Goal: Check status: Check status

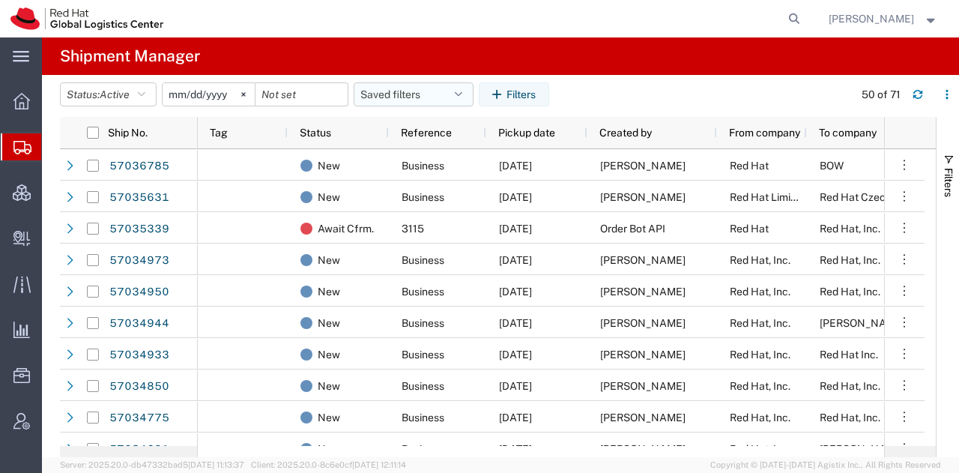
click at [456, 85] on button "Saved filters" at bounding box center [414, 94] width 120 height 24
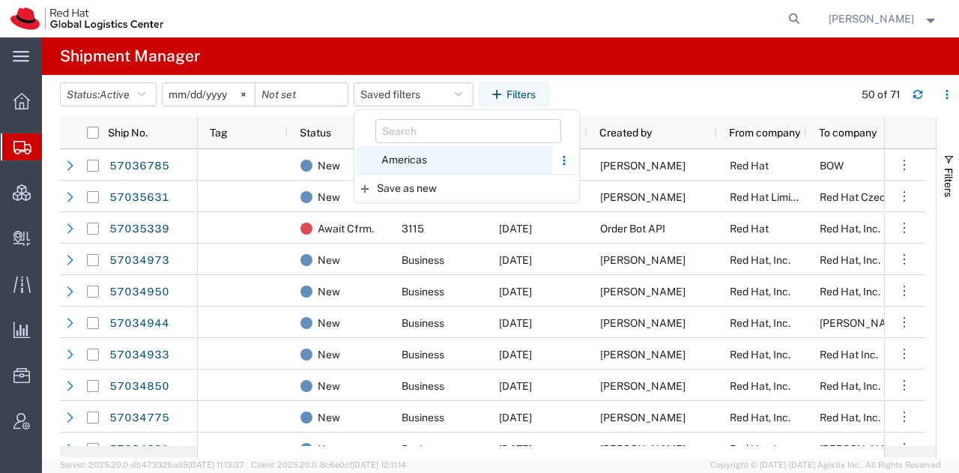
click at [405, 152] on span "Americas" at bounding box center [454, 160] width 196 height 28
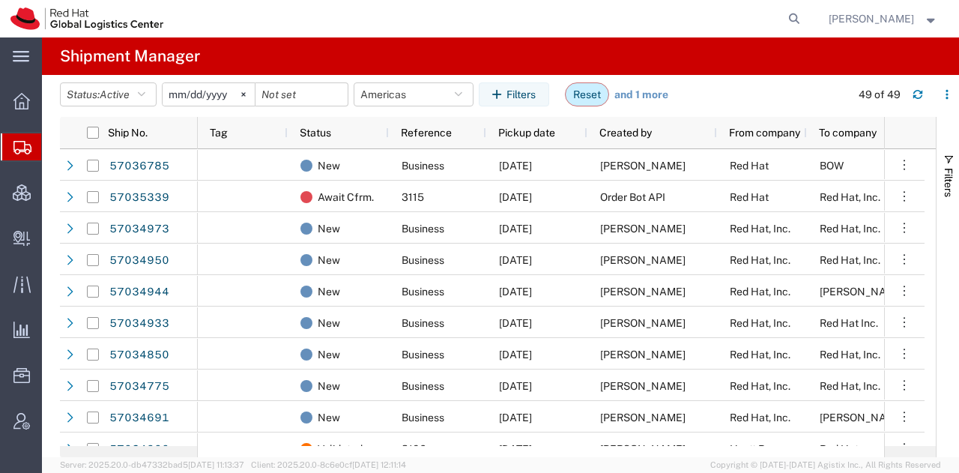
click at [593, 94] on button "Reset" at bounding box center [587, 94] width 44 height 24
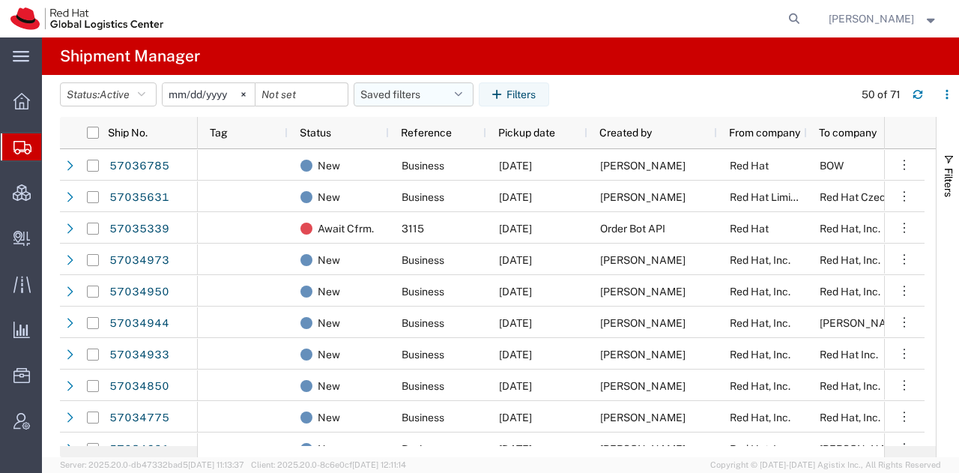
click at [455, 91] on button "Saved filters" at bounding box center [414, 94] width 120 height 24
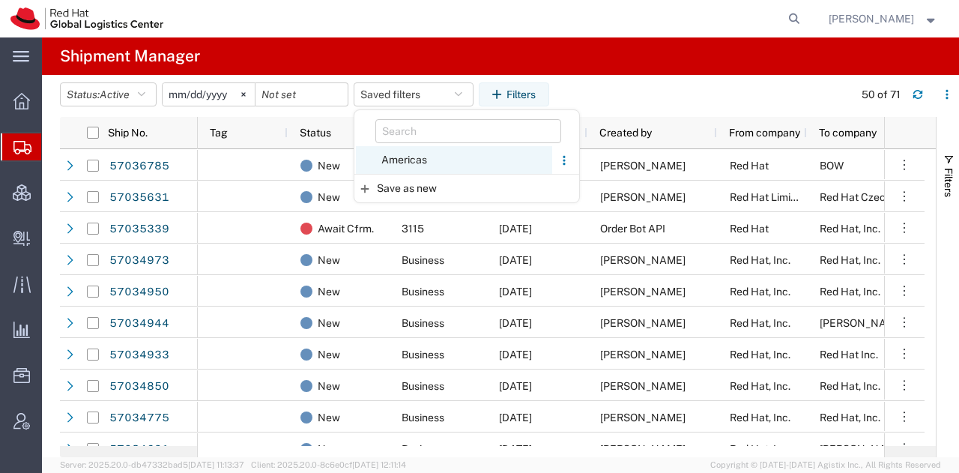
click at [408, 161] on span "Americas" at bounding box center [454, 160] width 196 height 28
type input "[DATE]"
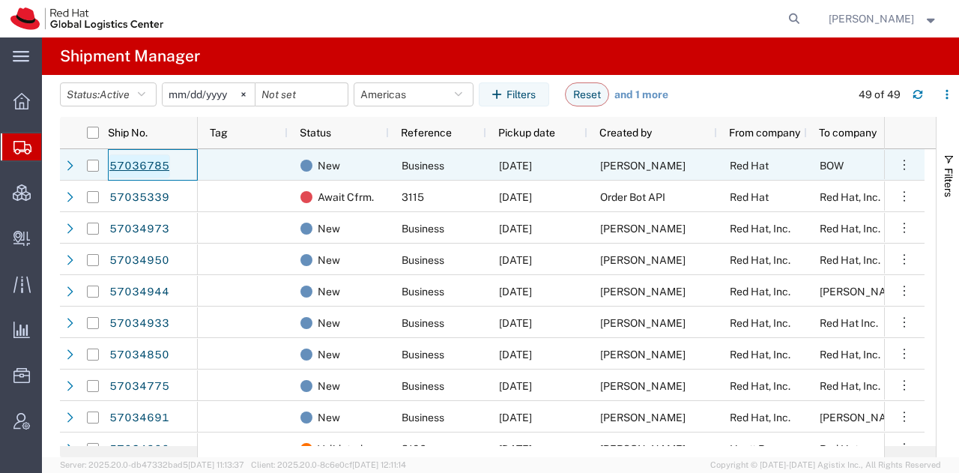
click at [155, 166] on link "57036785" at bounding box center [139, 166] width 61 height 24
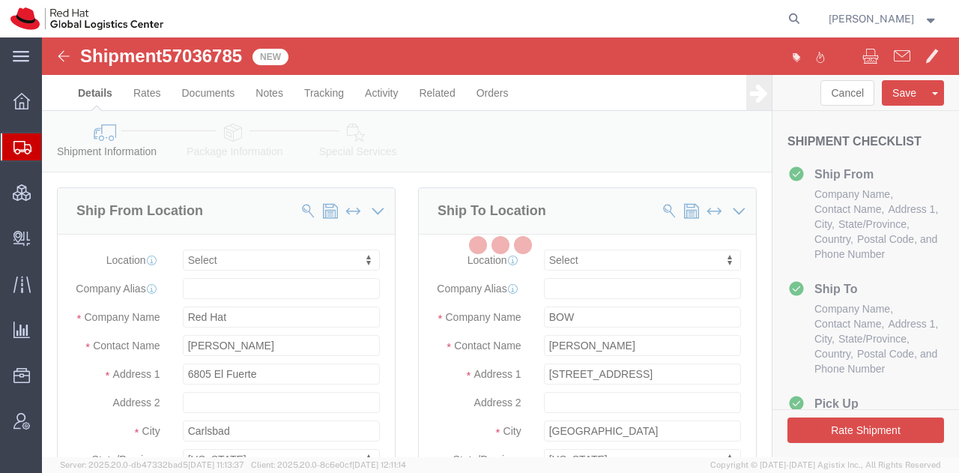
select select
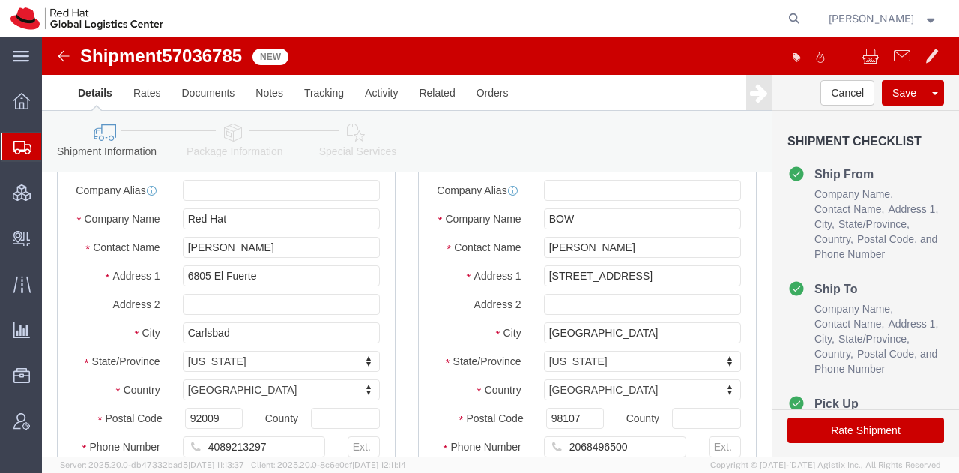
scroll to position [97, 0]
click at [0, 0] on span "Shipment Manager" at bounding box center [0, 0] width 0 height 0
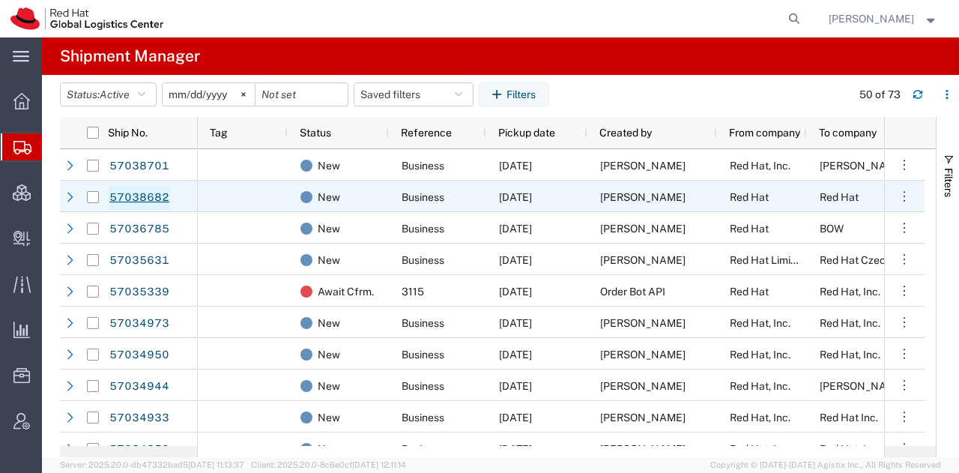
click at [141, 196] on link "57038682" at bounding box center [139, 198] width 61 height 24
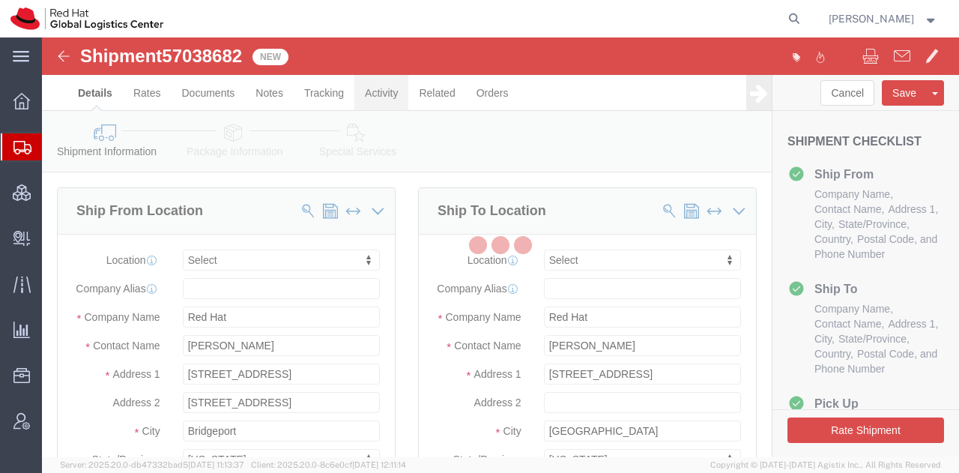
select select
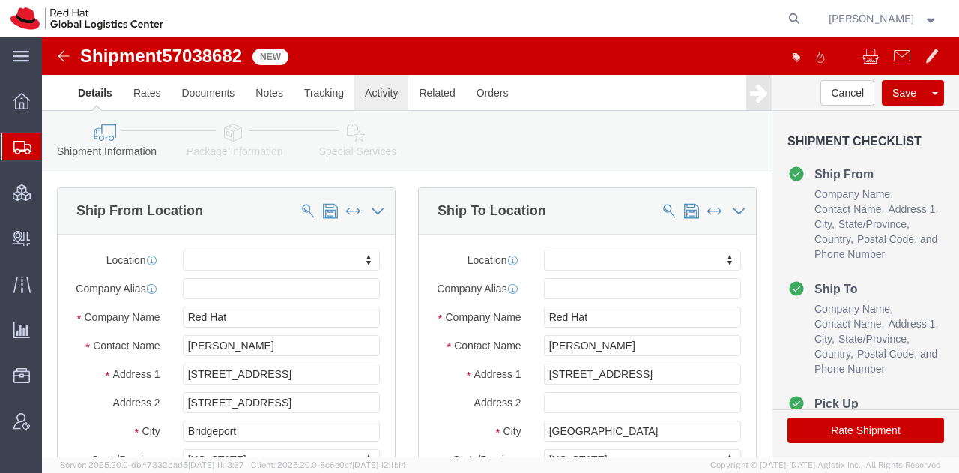
click link "Activity"
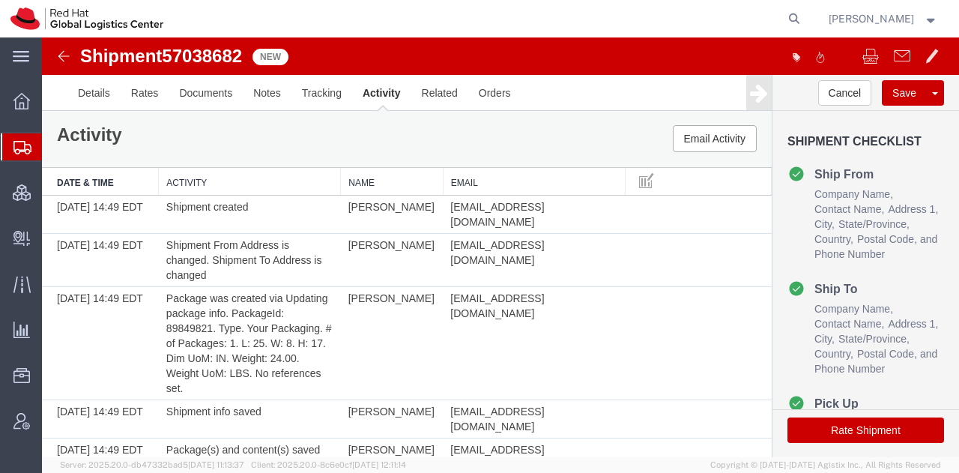
scroll to position [1, 0]
click at [105, 94] on link "Details" at bounding box center [93, 93] width 53 height 36
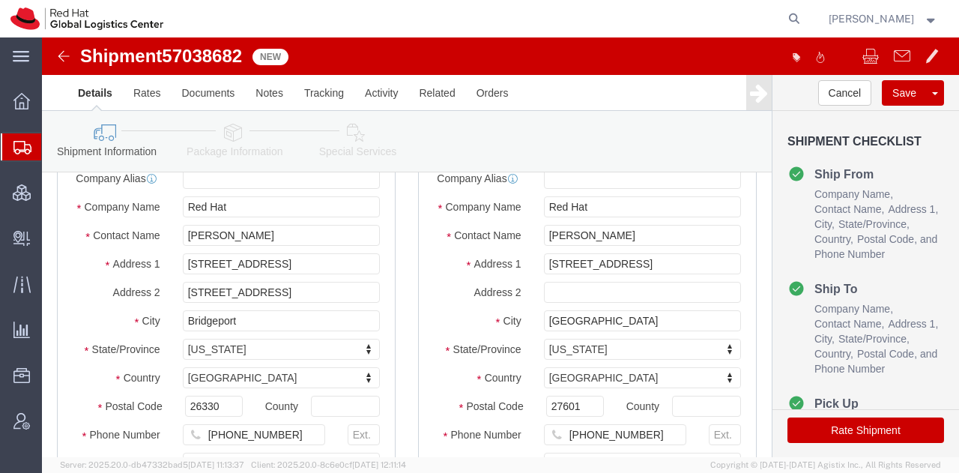
scroll to position [105, 0]
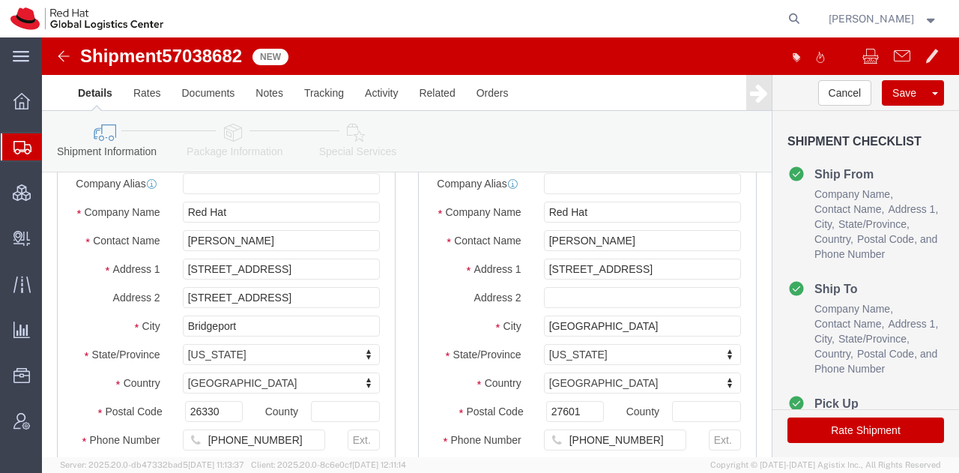
click at [0, 0] on span "Shipment Manager" at bounding box center [0, 0] width 0 height 0
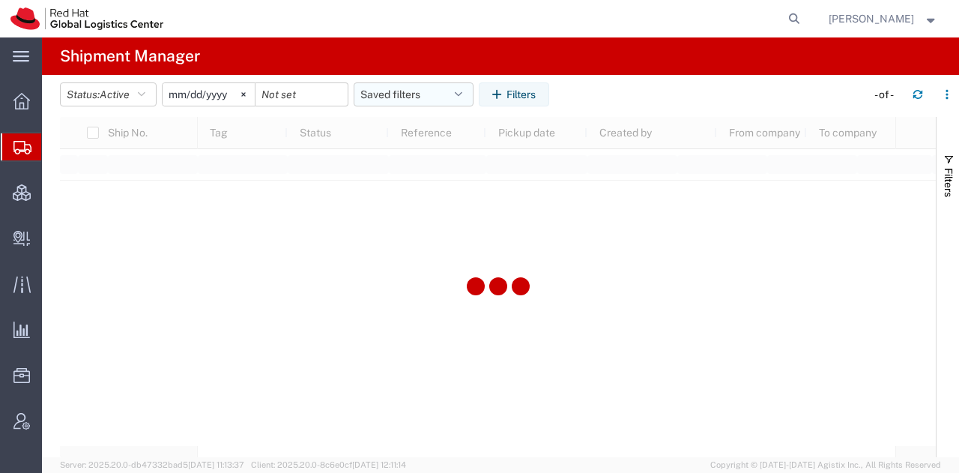
click at [462, 89] on icon "button" at bounding box center [458, 94] width 7 height 10
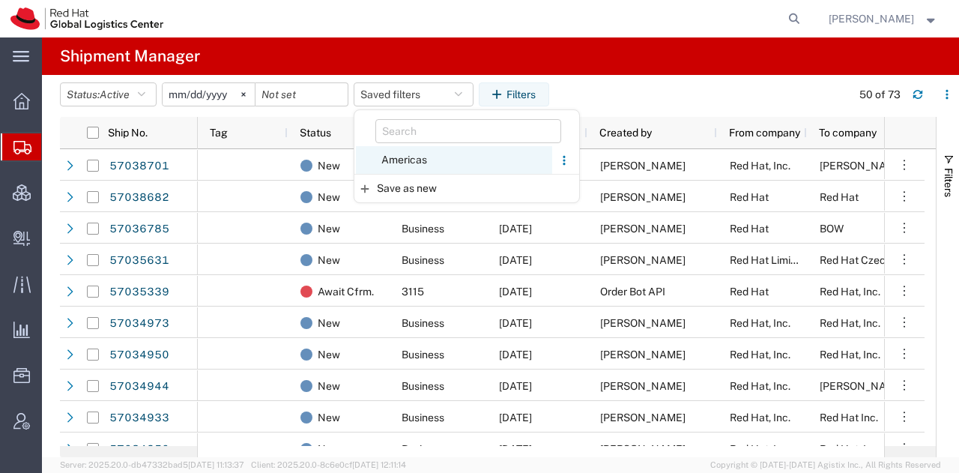
click at [412, 161] on span "Americas" at bounding box center [454, 160] width 196 height 28
type input "[DATE]"
